Goal: Navigation & Orientation: Find specific page/section

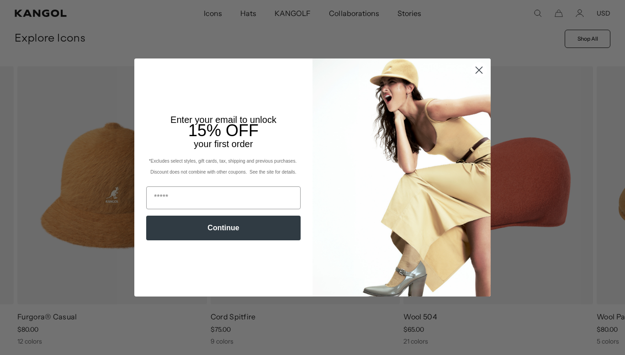
scroll to position [0, 188]
click at [475, 72] on circle "Close dialog" at bounding box center [479, 70] width 15 height 15
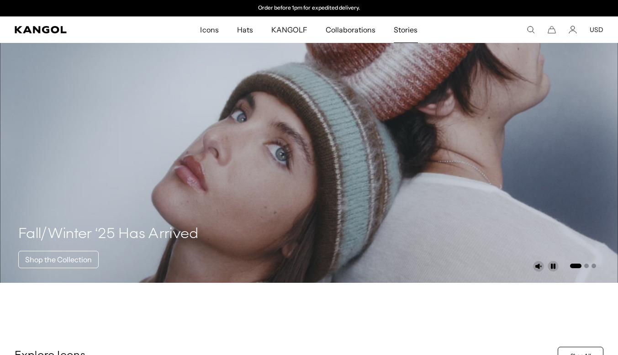
click at [409, 28] on span "Stories" at bounding box center [406, 29] width 24 height 27
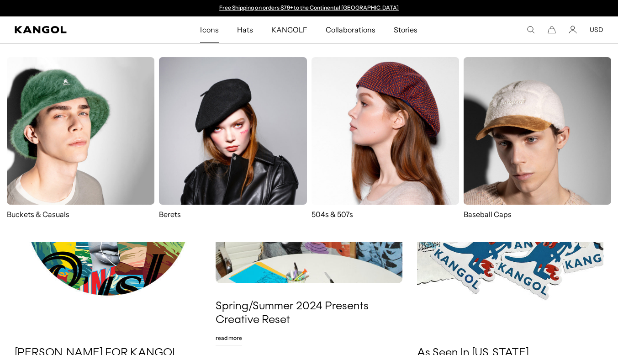
click at [210, 32] on span "Icons" at bounding box center [209, 29] width 18 height 27
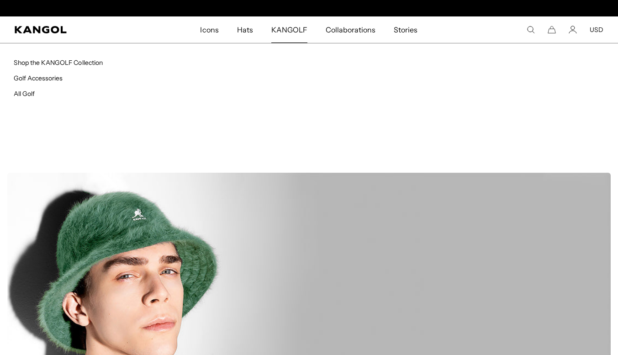
scroll to position [0, 188]
click at [66, 63] on link "Shop the KANGOLF Collection" at bounding box center [58, 62] width 89 height 8
